Goal: Information Seeking & Learning: Learn about a topic

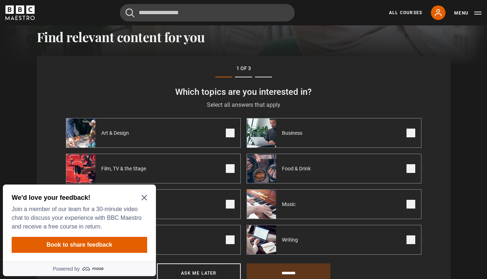
scroll to position [235, 0]
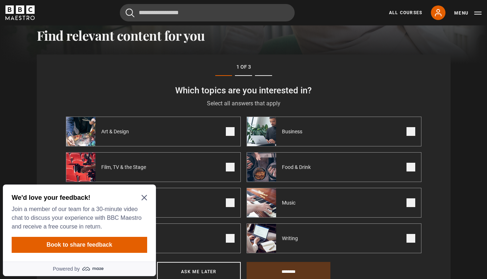
click at [143, 195] on icon "Close Maze Prompt" at bounding box center [144, 198] width 6 height 6
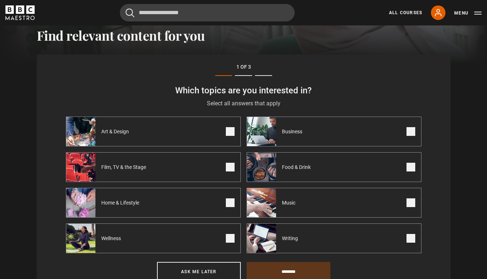
scroll to position [265, 0]
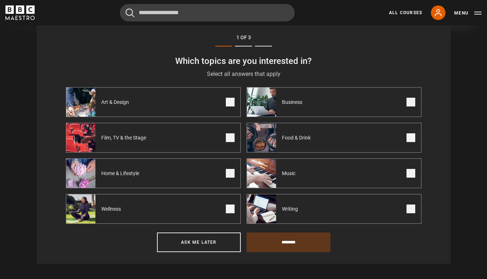
click at [121, 169] on div "Home & Lifestyle" at bounding box center [107, 173] width 82 height 29
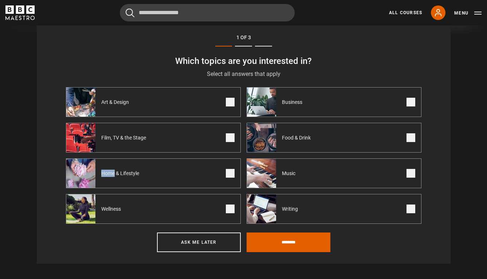
click at [121, 169] on div "Home & Lifestyle" at bounding box center [107, 173] width 82 height 29
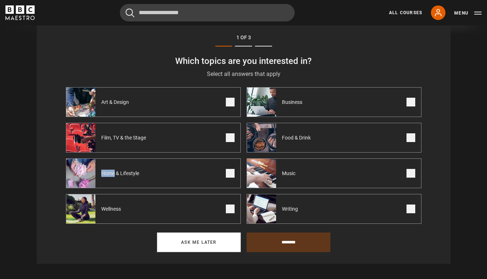
click at [223, 240] on button "Ask me later" at bounding box center [199, 243] width 84 height 20
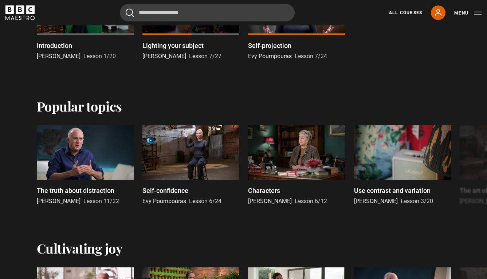
scroll to position [439, 0]
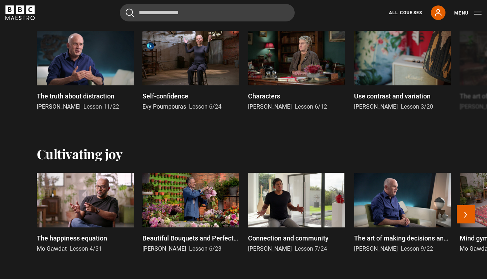
click at [288, 213] on div at bounding box center [296, 200] width 97 height 55
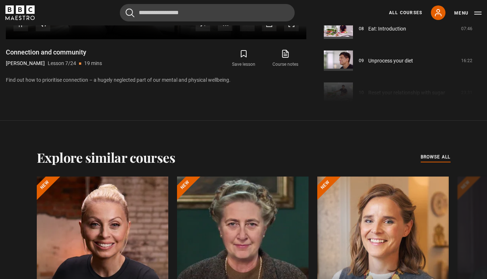
scroll to position [304, 0]
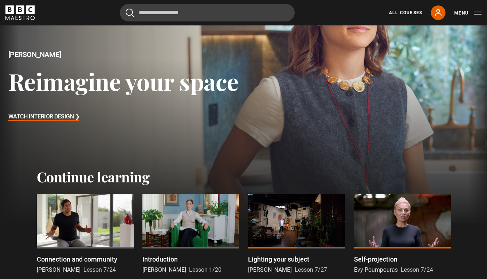
scroll to position [12, 0]
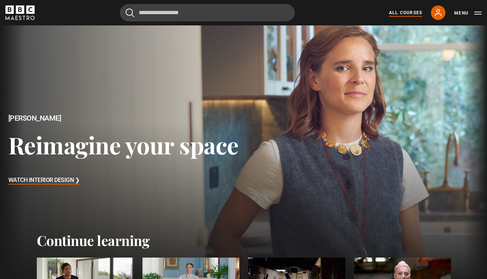
click at [402, 12] on link "All Courses" at bounding box center [405, 12] width 33 height 7
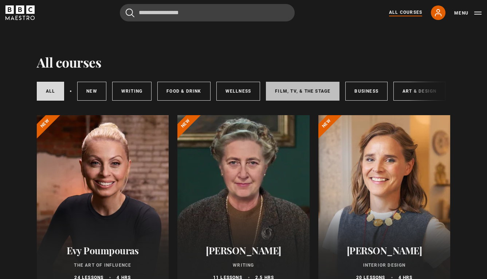
click at [300, 98] on link "Film, TV, & The Stage" at bounding box center [303, 91] width 74 height 19
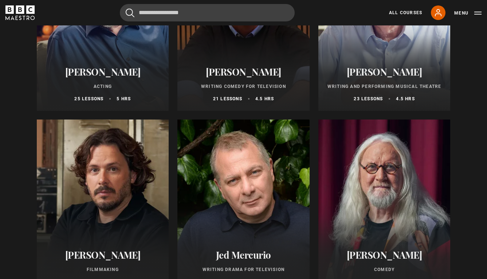
scroll to position [63, 0]
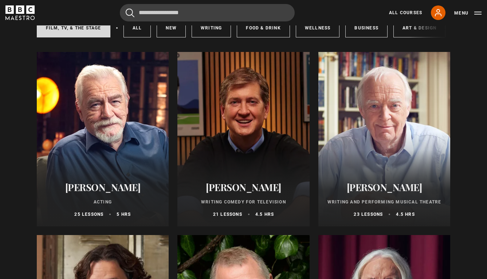
click at [123, 72] on div at bounding box center [103, 139] width 132 height 175
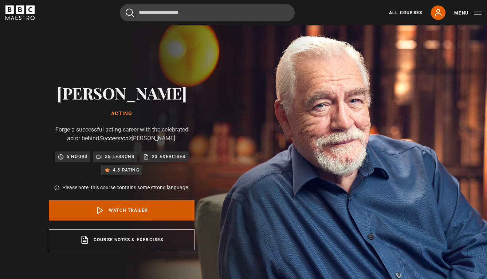
click at [126, 212] on link "Watch Trailer" at bounding box center [122, 211] width 146 height 20
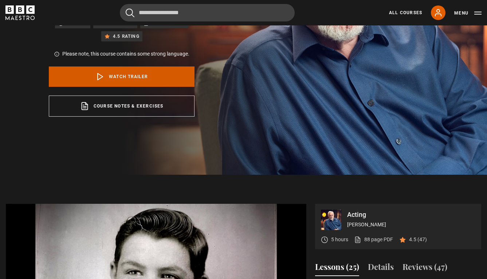
scroll to position [240, 0]
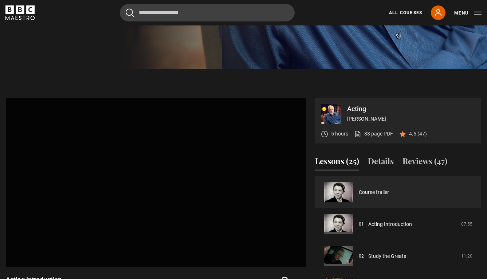
scroll to position [309, 0]
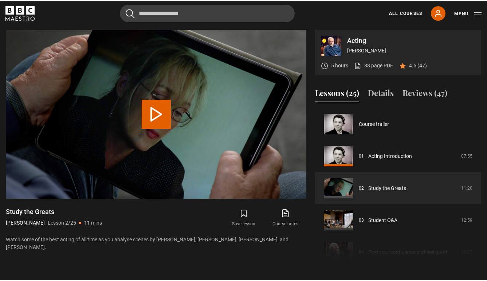
scroll to position [32, 0]
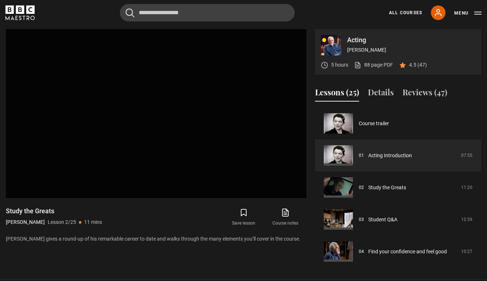
click at [321, 94] on button "Lessons (25)" at bounding box center [337, 93] width 44 height 15
click at [23, 17] on icon "BBC Maestro" at bounding box center [19, 12] width 29 height 15
click at [417, 13] on link "All Courses" at bounding box center [405, 12] width 33 height 7
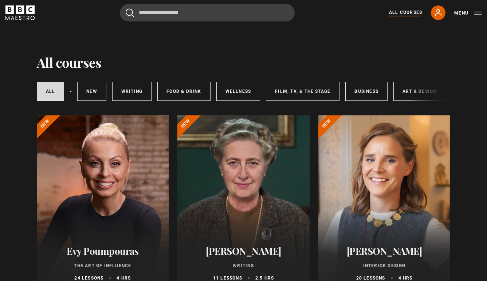
click at [413, 189] on div at bounding box center [384, 202] width 132 height 175
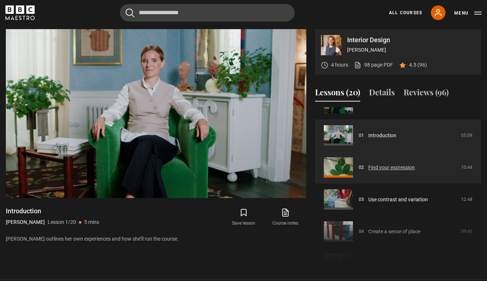
scroll to position [49, 0]
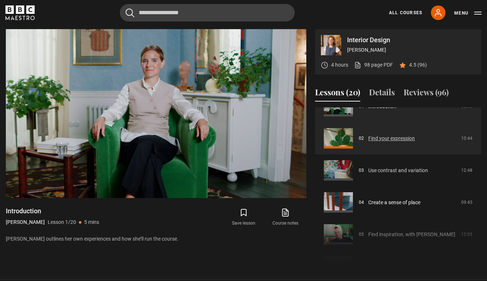
click at [398, 174] on link "Use contrast and variation" at bounding box center [398, 171] width 60 height 8
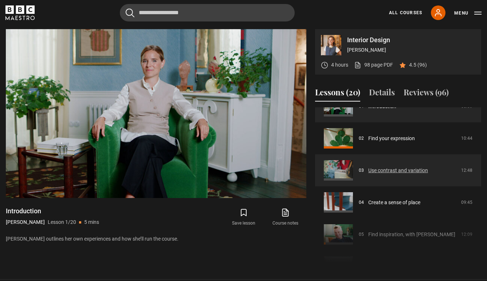
click at [393, 170] on link "Use contrast and variation" at bounding box center [398, 171] width 60 height 8
click at [368, 170] on link "Use contrast and variation" at bounding box center [398, 171] width 60 height 8
click at [399, 167] on link "Use contrast and variation" at bounding box center [398, 171] width 60 height 8
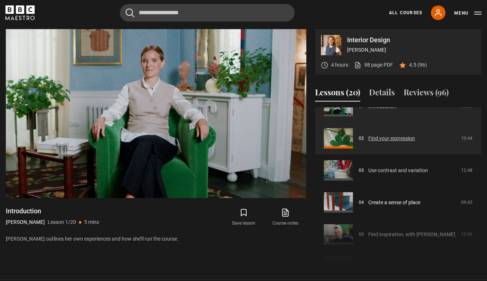
scroll to position [0, 0]
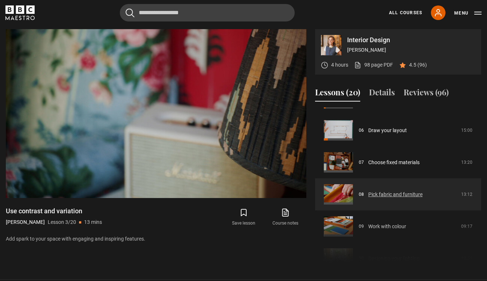
scroll to position [187, 0]
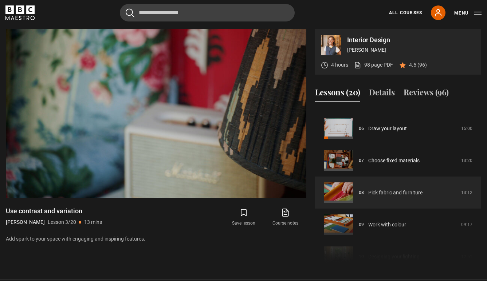
click at [389, 189] on link "Pick fabric and furniture" at bounding box center [395, 193] width 54 height 8
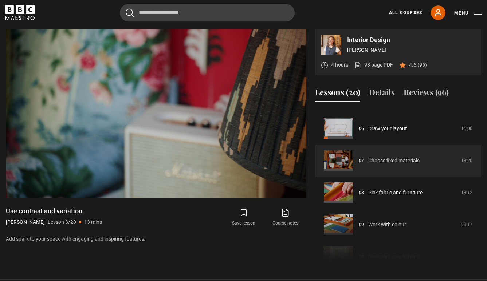
click at [389, 161] on link "Choose fixed materials" at bounding box center [393, 161] width 51 height 8
click at [368, 159] on link "Choose fixed materials" at bounding box center [393, 161] width 51 height 8
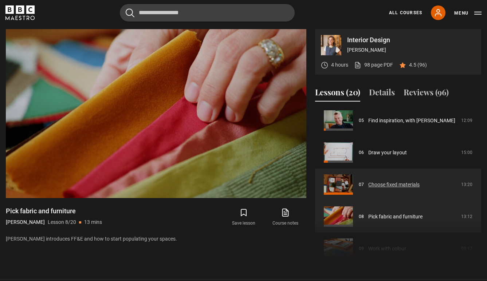
scroll to position [155, 0]
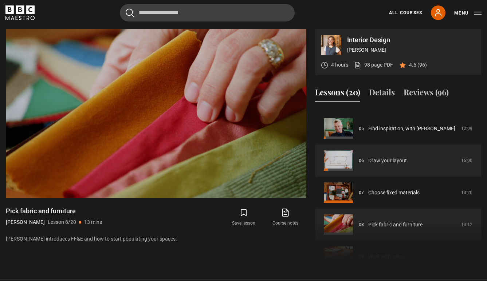
click at [376, 162] on link "Draw your layout" at bounding box center [387, 161] width 39 height 8
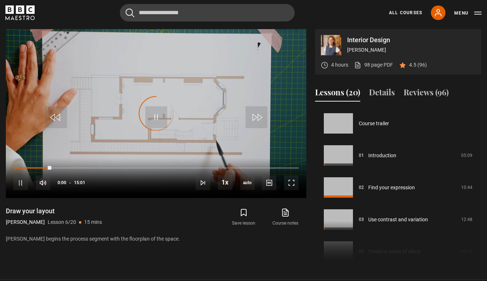
scroll to position [160, 0]
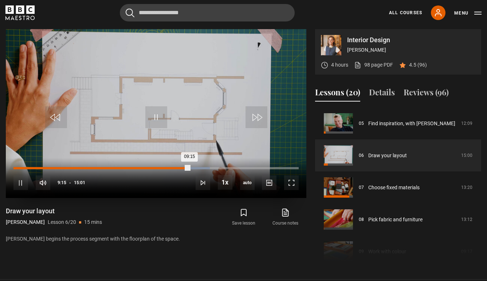
click at [180, 168] on div "Loaded : 68.81% 08:48 09:15" at bounding box center [155, 168] width 285 height 2
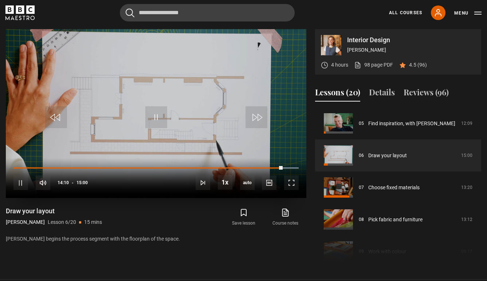
click at [209, 116] on video "Video Player" at bounding box center [156, 113] width 300 height 169
click at [271, 167] on div "10s Skip Back 10 seconds Play 10s Skip Forward 10 seconds Loaded : 100.00% 11:4…" at bounding box center [156, 178] width 300 height 40
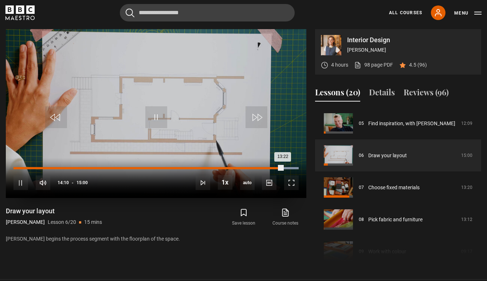
click at [267, 168] on div "13:22" at bounding box center [267, 168] width 1 height 2
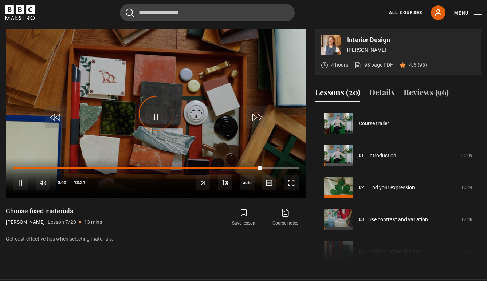
scroll to position [192, 0]
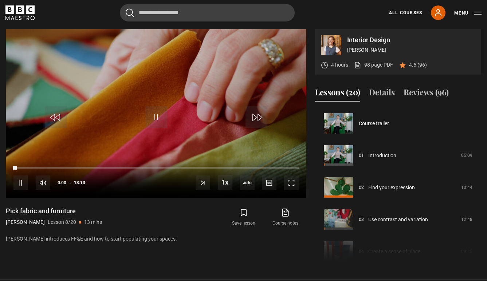
scroll to position [224, 0]
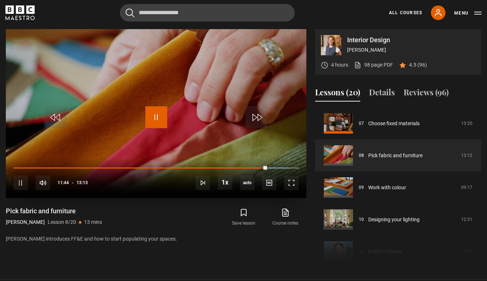
click at [157, 115] on span "Video Player" at bounding box center [156, 117] width 22 height 22
